Goal: Task Accomplishment & Management: Manage account settings

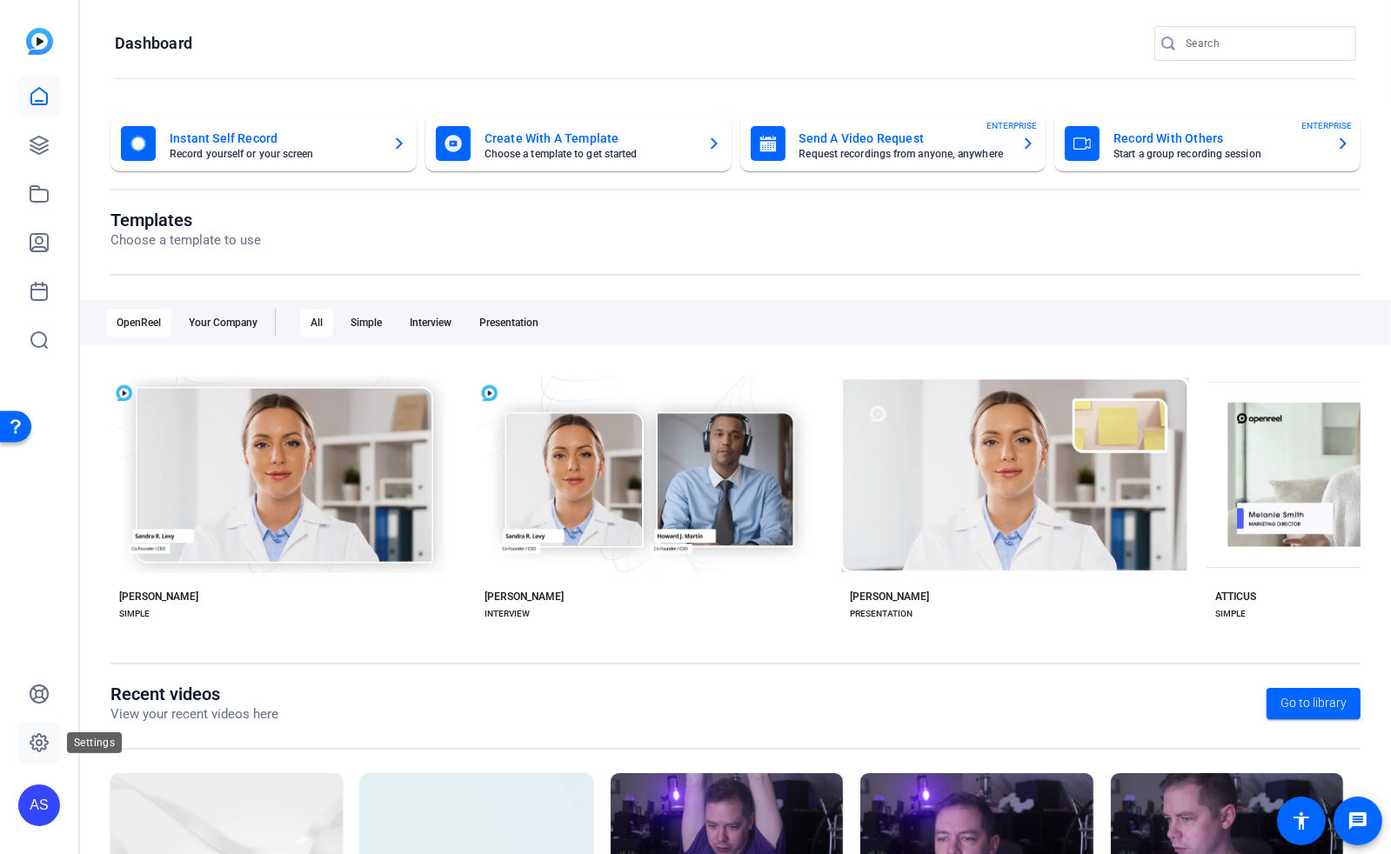
click at [35, 747] on icon at bounding box center [39, 742] width 21 height 21
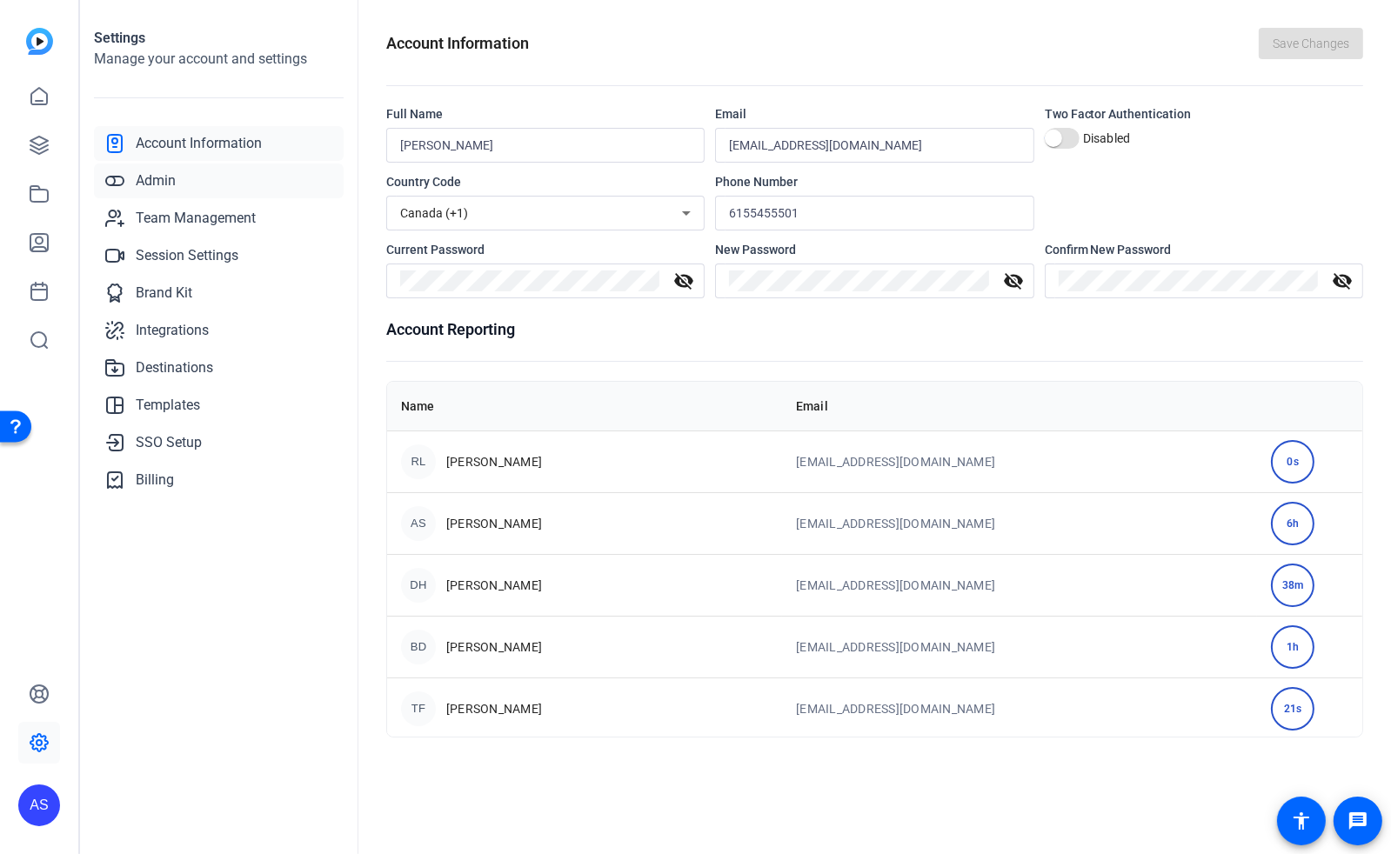
click at [168, 179] on span "Admin" at bounding box center [156, 180] width 40 height 21
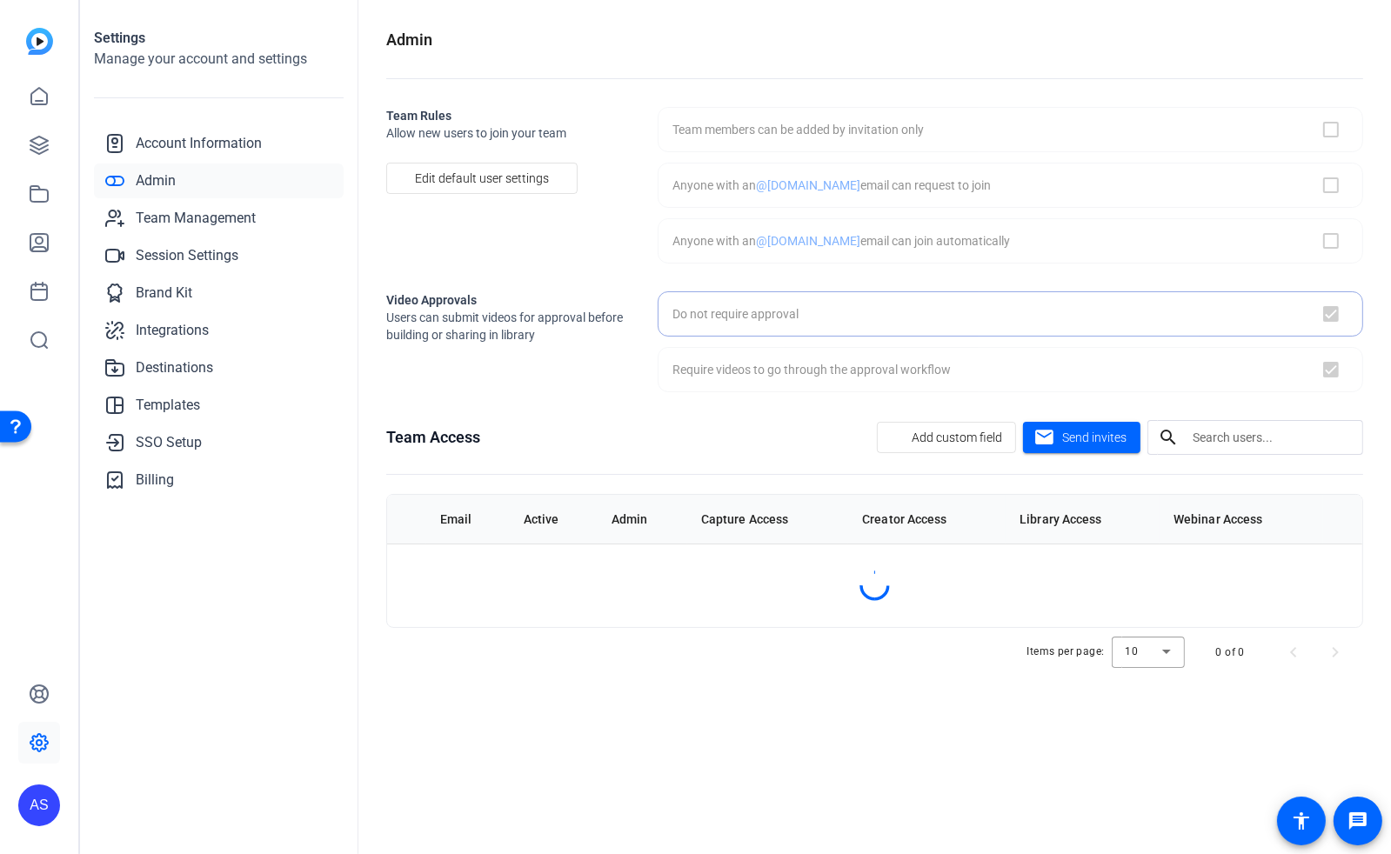
checkbox input "false"
checkbox input "true"
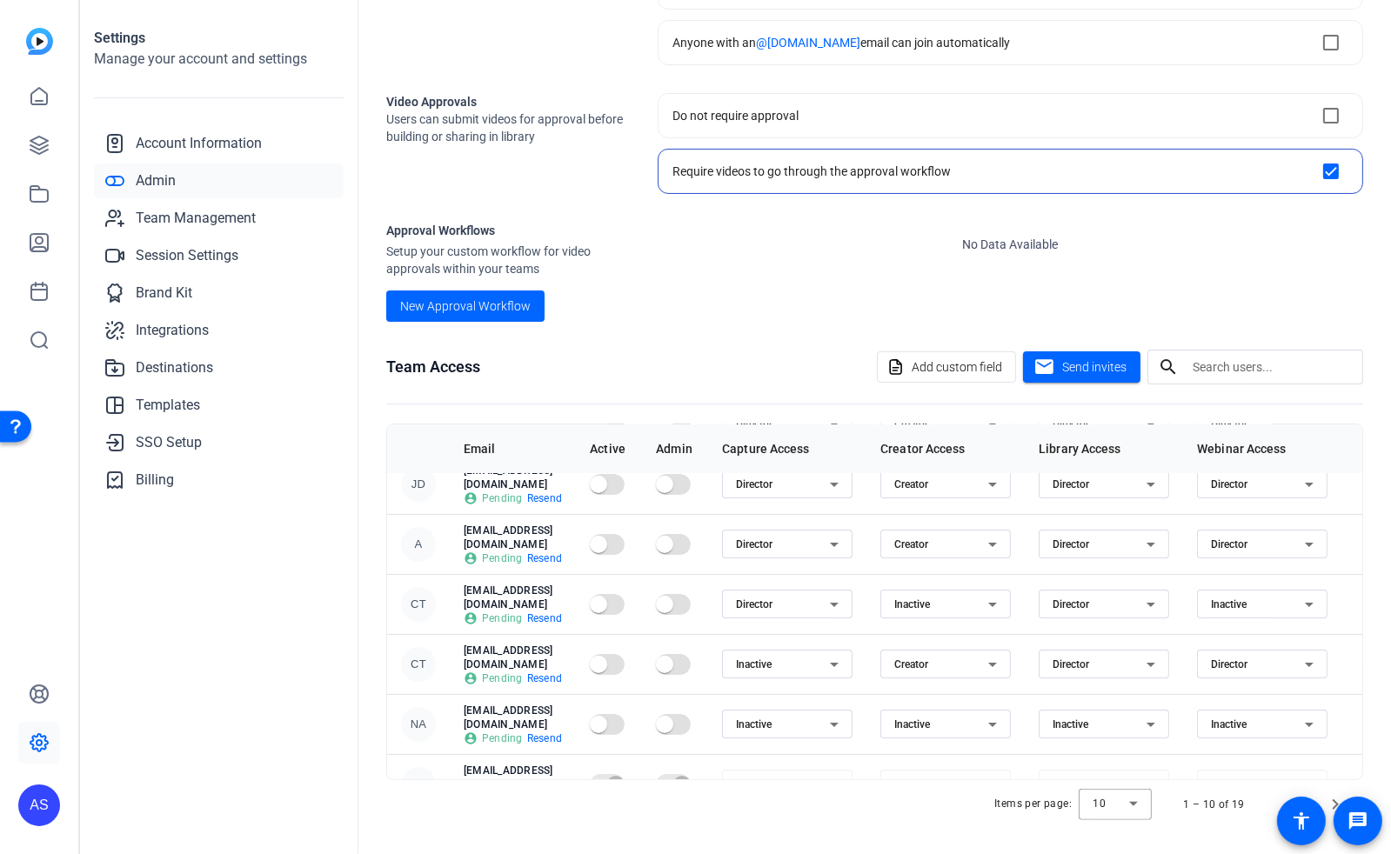
scroll to position [230, 0]
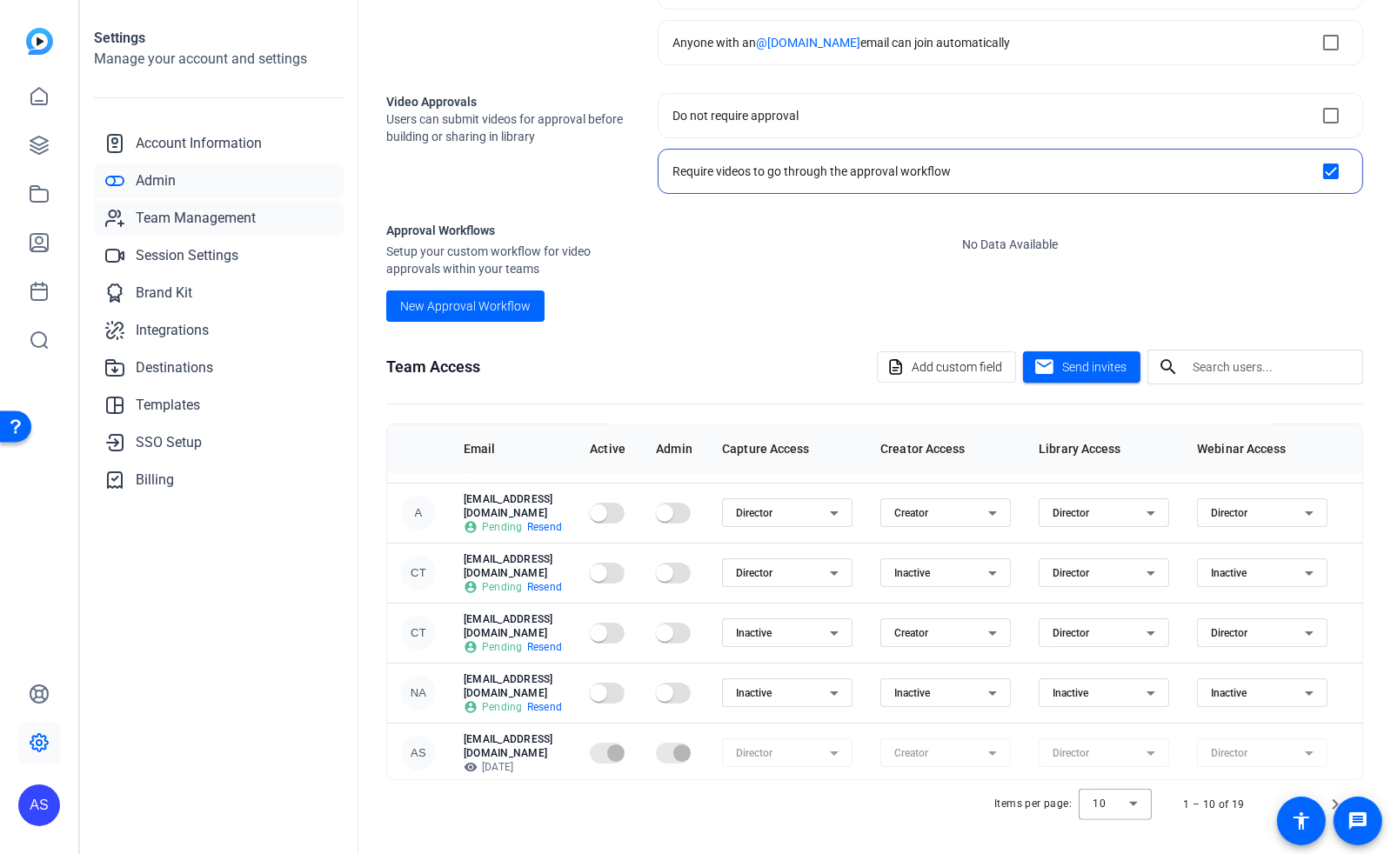
click at [202, 220] on span "Team Management" at bounding box center [196, 218] width 120 height 21
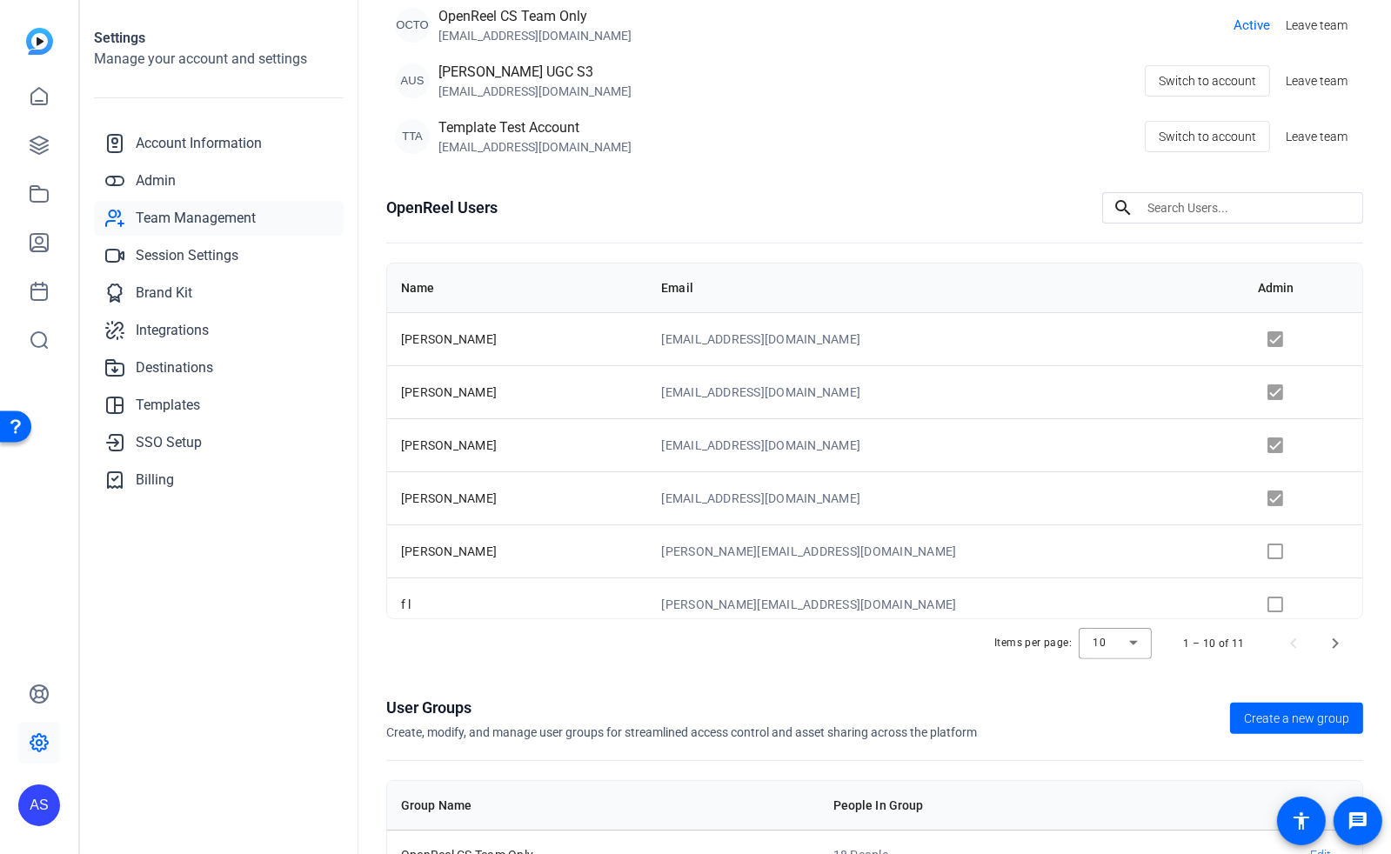
scroll to position [314, 0]
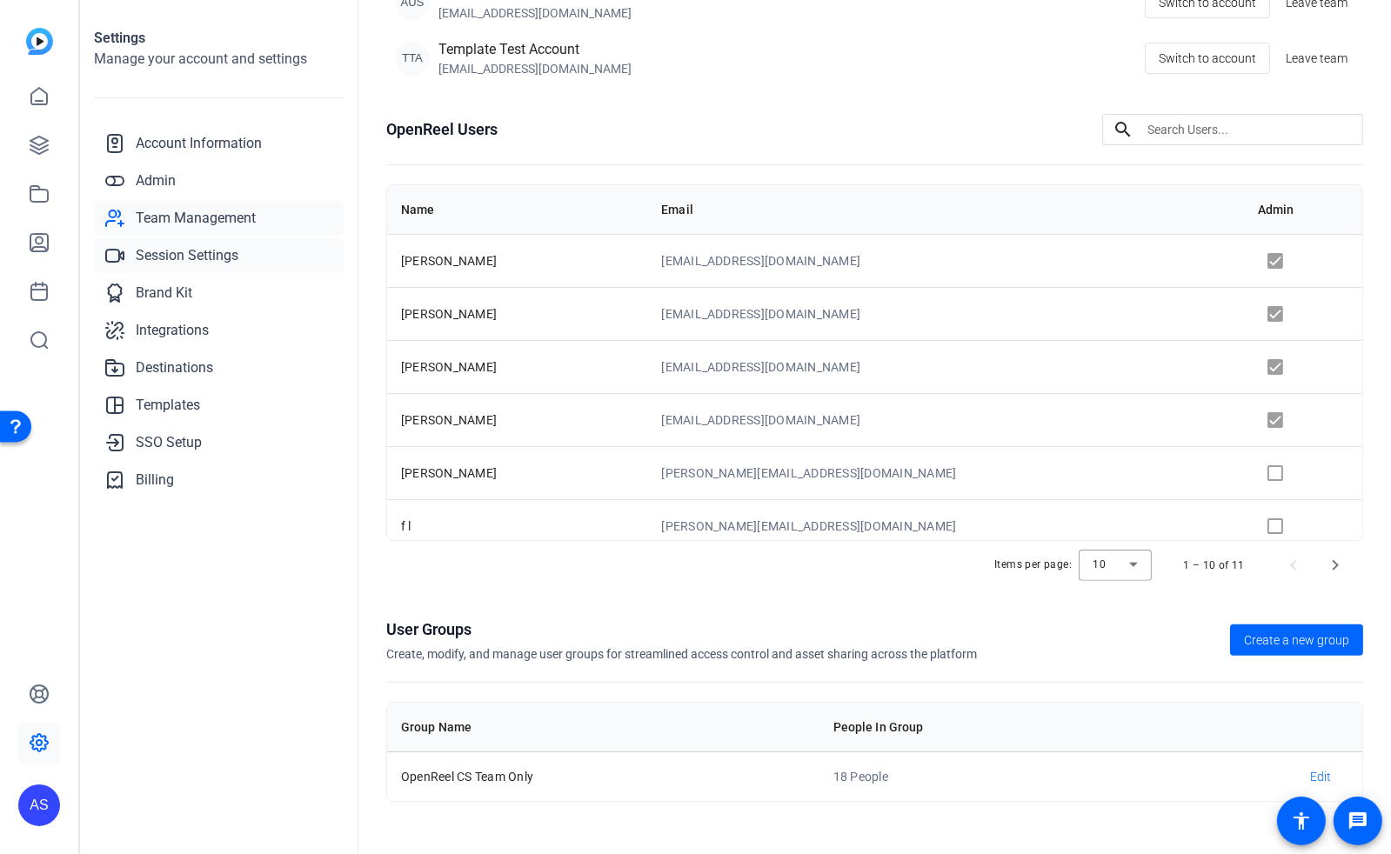
click at [155, 250] on span "Session Settings" at bounding box center [187, 255] width 103 height 21
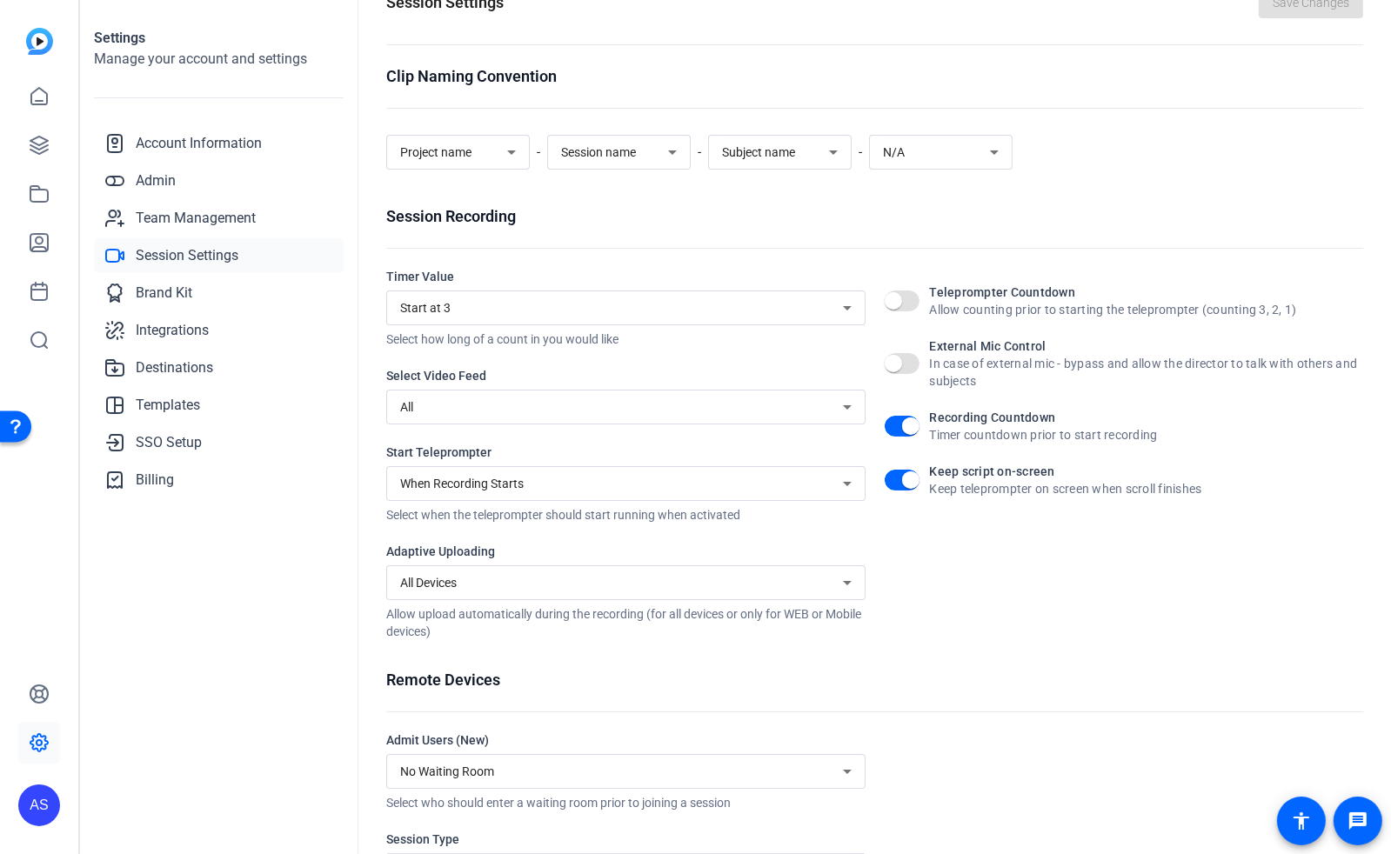
scroll to position [125, 0]
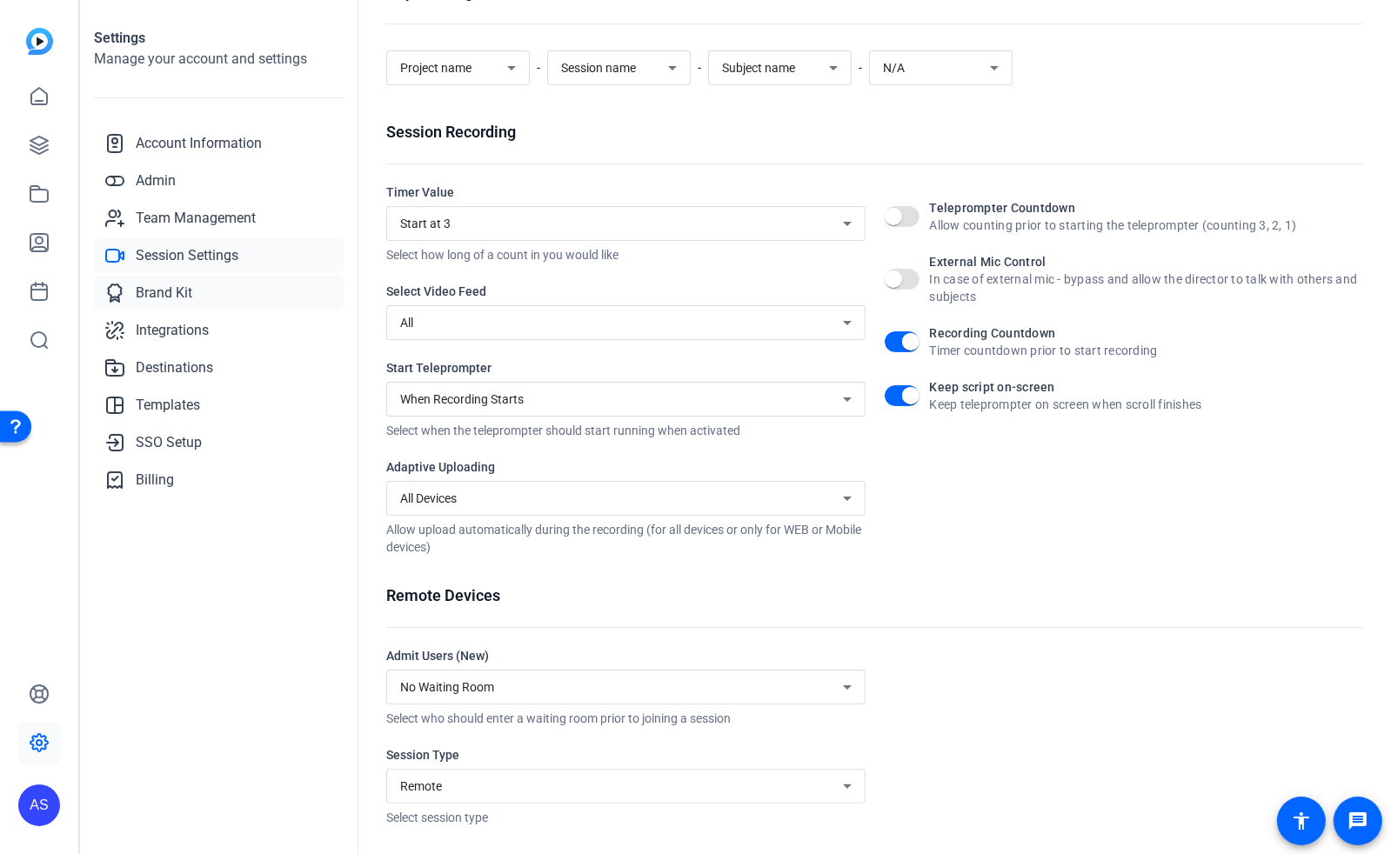
click at [169, 295] on span "Brand Kit" at bounding box center [164, 293] width 57 height 21
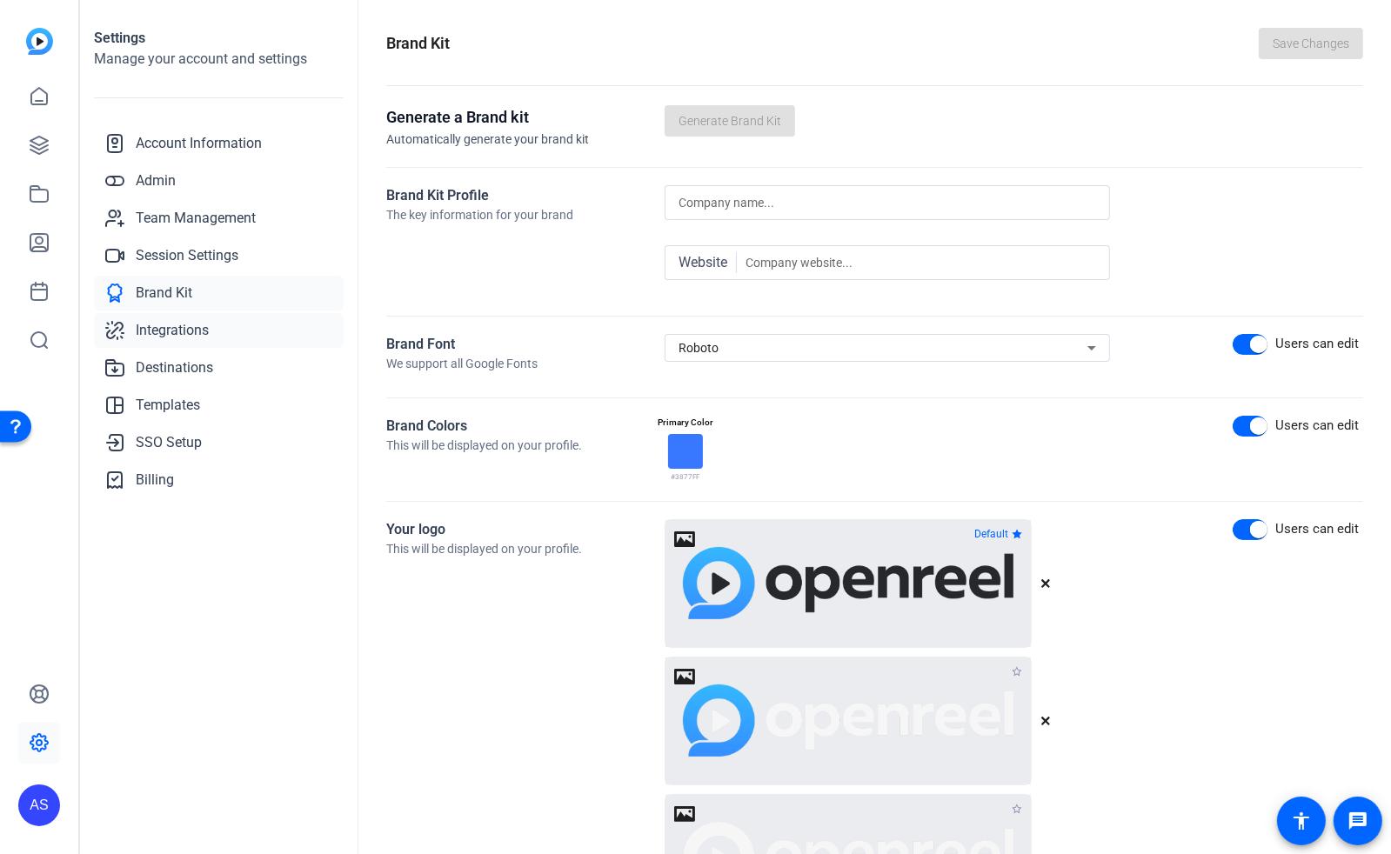
click at [186, 334] on span "Integrations" at bounding box center [172, 330] width 73 height 21
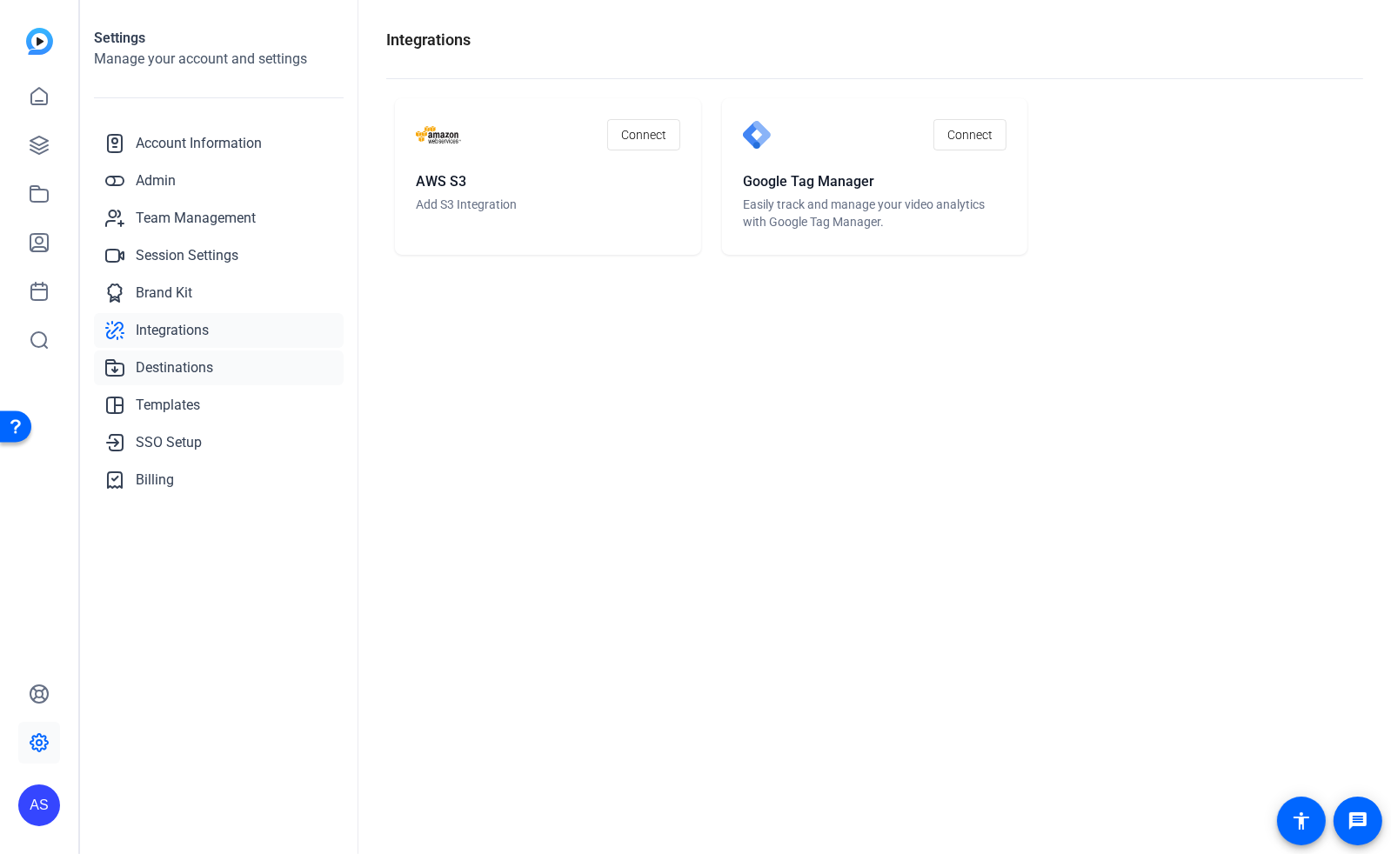
click at [168, 375] on span "Destinations" at bounding box center [174, 367] width 77 height 21
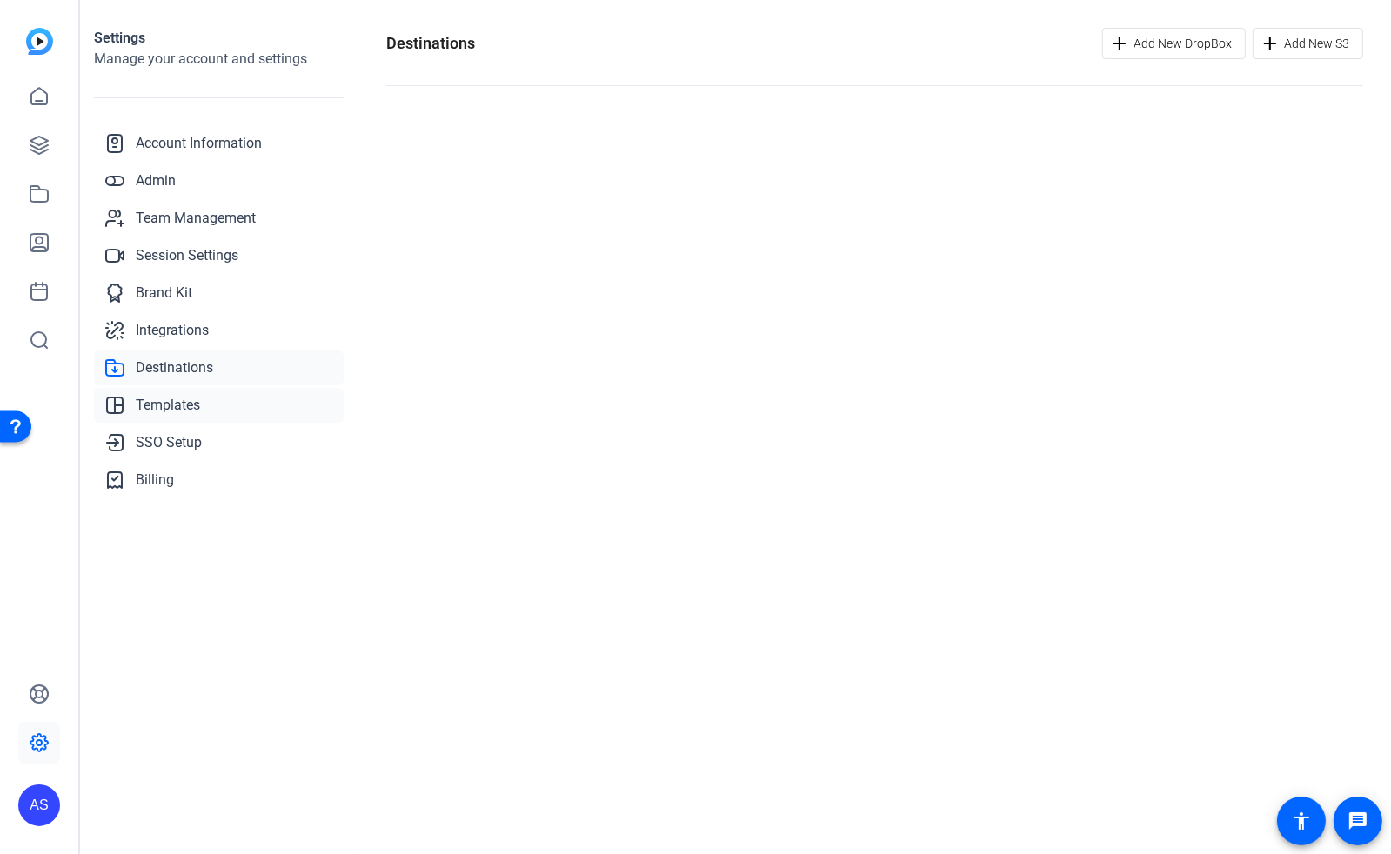
click at [168, 402] on span "Templates" at bounding box center [168, 405] width 64 height 21
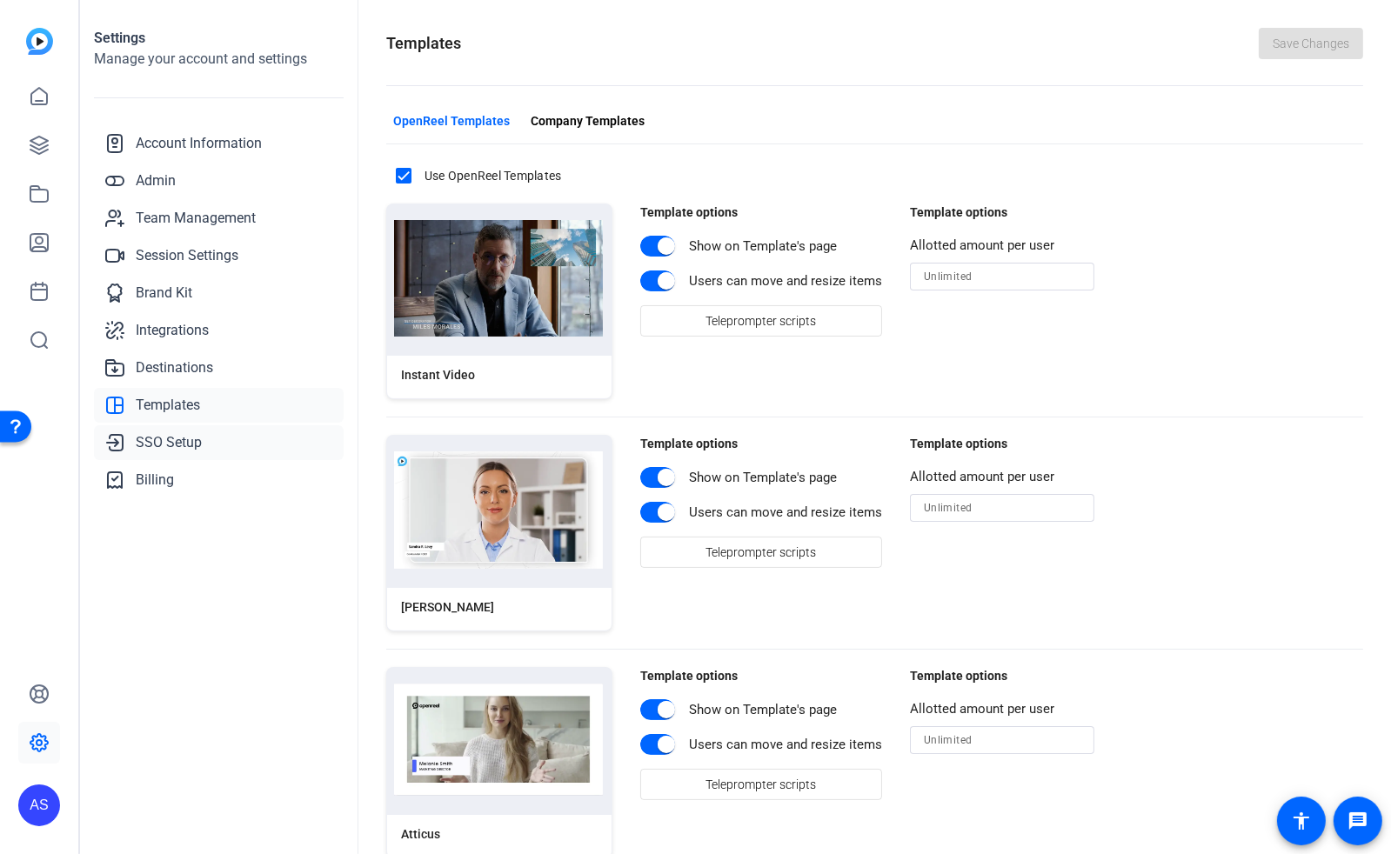
click at [161, 445] on span "SSO Setup" at bounding box center [169, 442] width 66 height 21
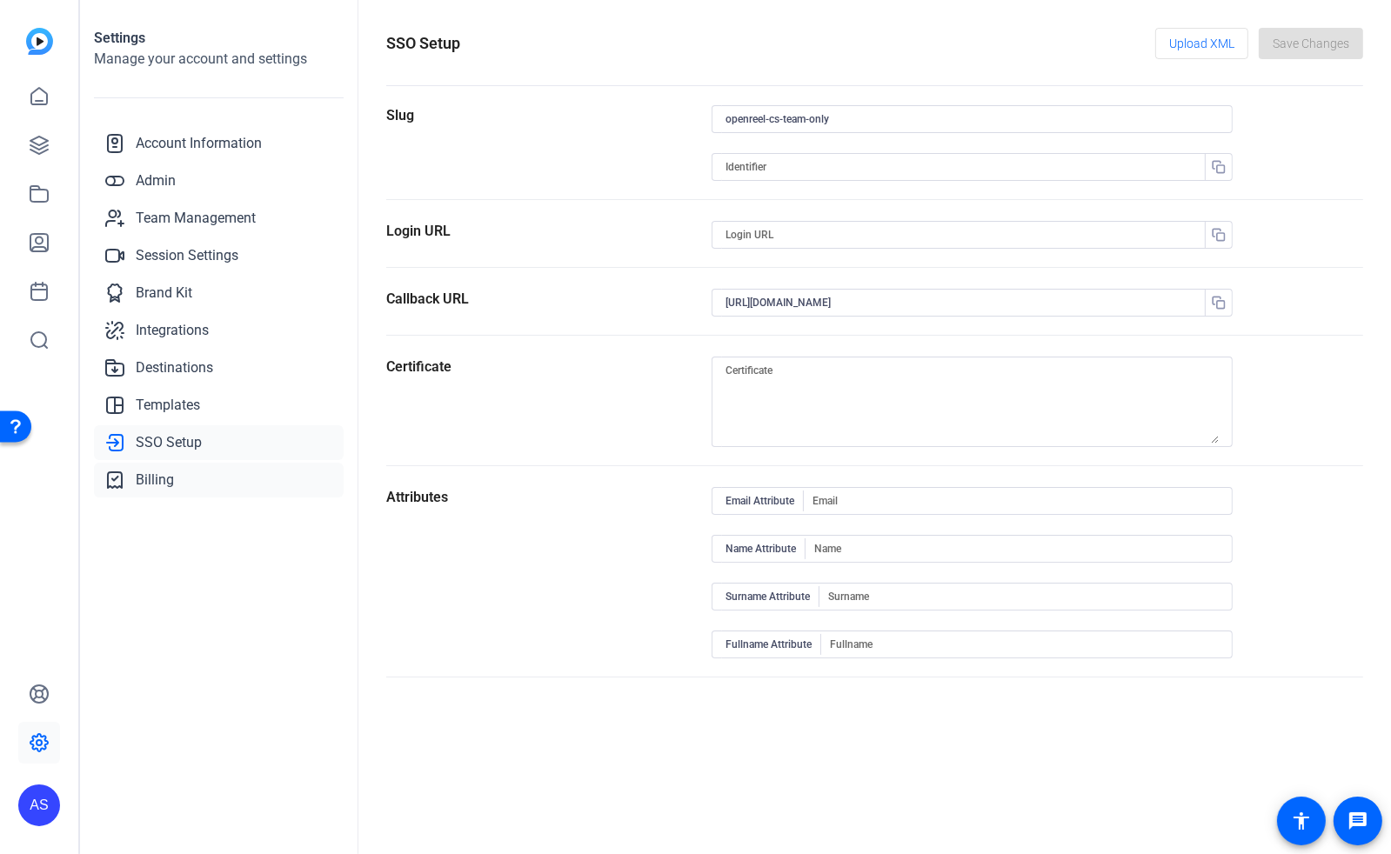
click at [162, 485] on span "Billing" at bounding box center [155, 480] width 38 height 21
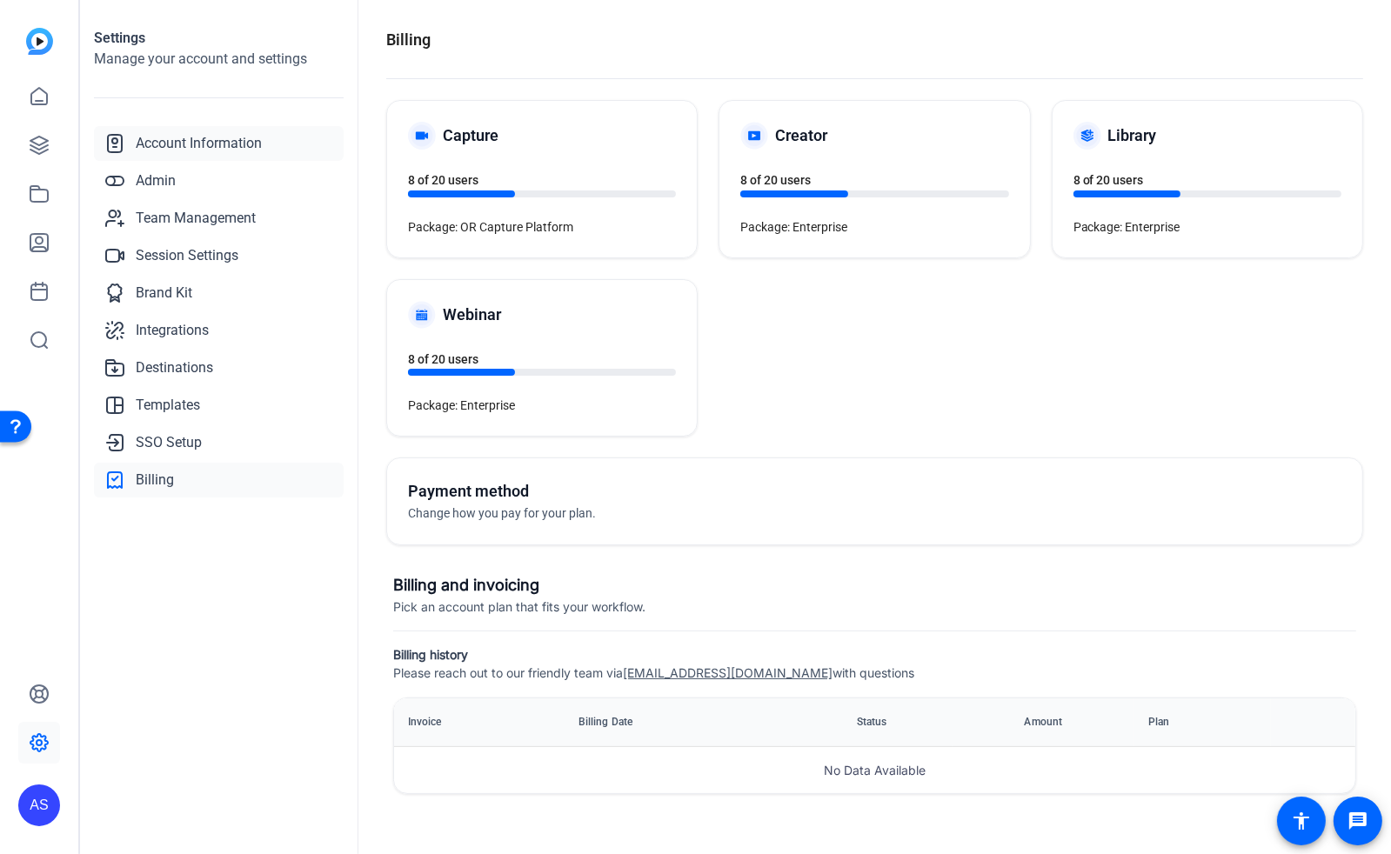
click at [156, 141] on span "Account Information" at bounding box center [199, 143] width 126 height 21
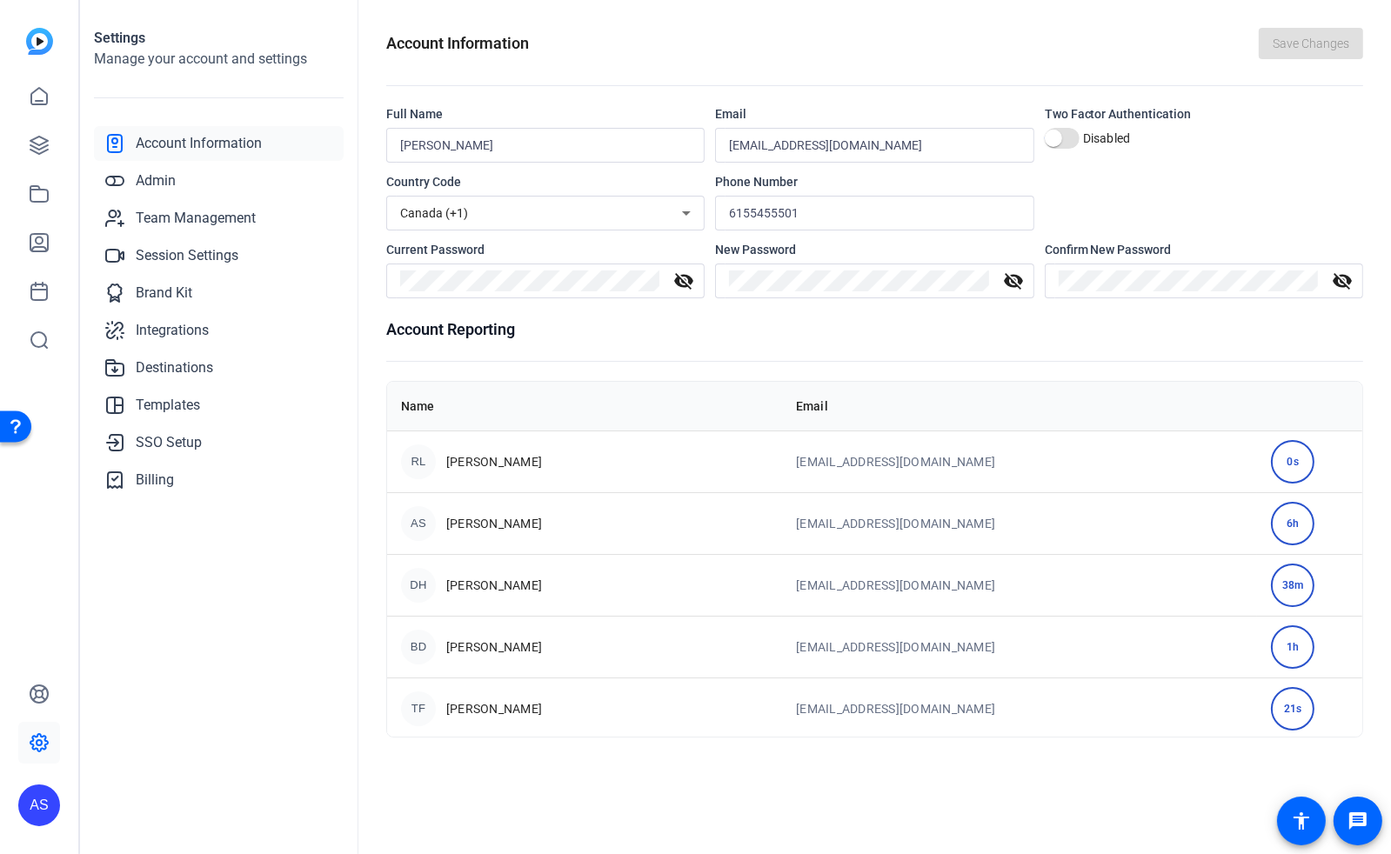
click at [33, 790] on div "AS" at bounding box center [39, 805] width 42 height 42
click at [234, 777] on mat-icon "logout" at bounding box center [230, 780] width 21 height 21
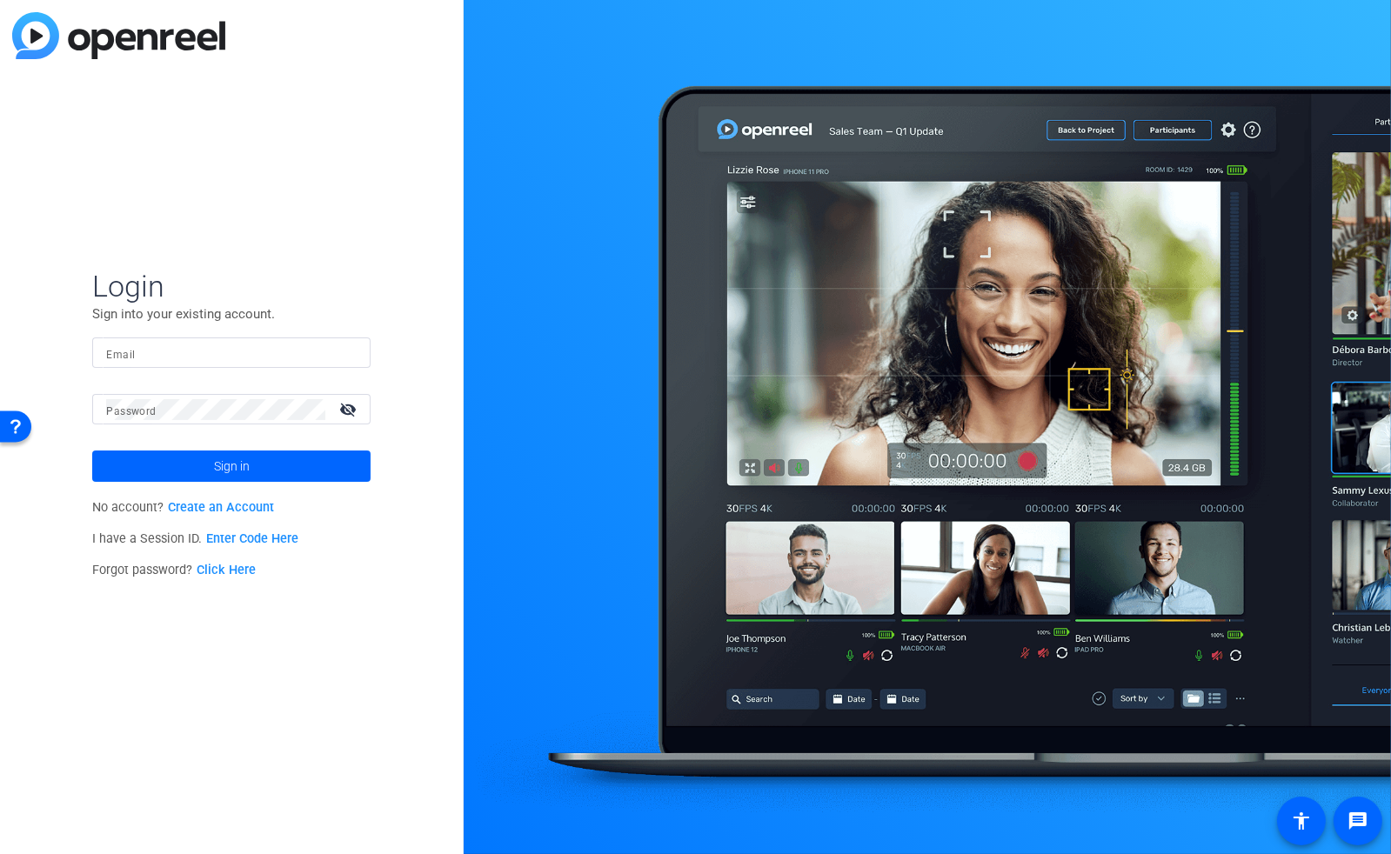
click at [224, 570] on link "Click Here" at bounding box center [226, 570] width 59 height 15
